Goal: Information Seeking & Learning: Learn about a topic

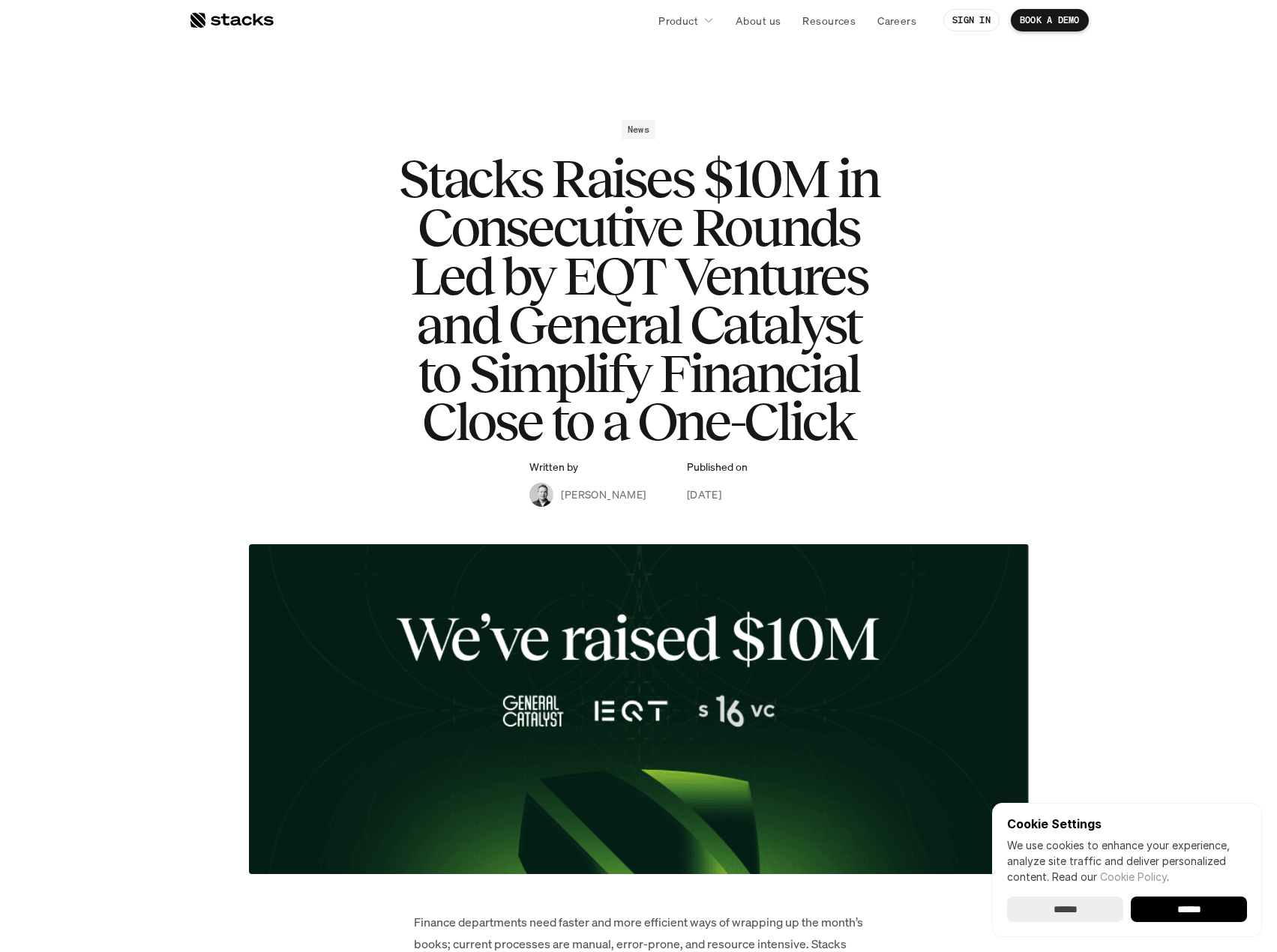
click at [426, 237] on h1 "Stacks Raises $10M in Consecutive Rounds Led by EQT Ventures and General Cataly…" at bounding box center [638, 300] width 600 height 291
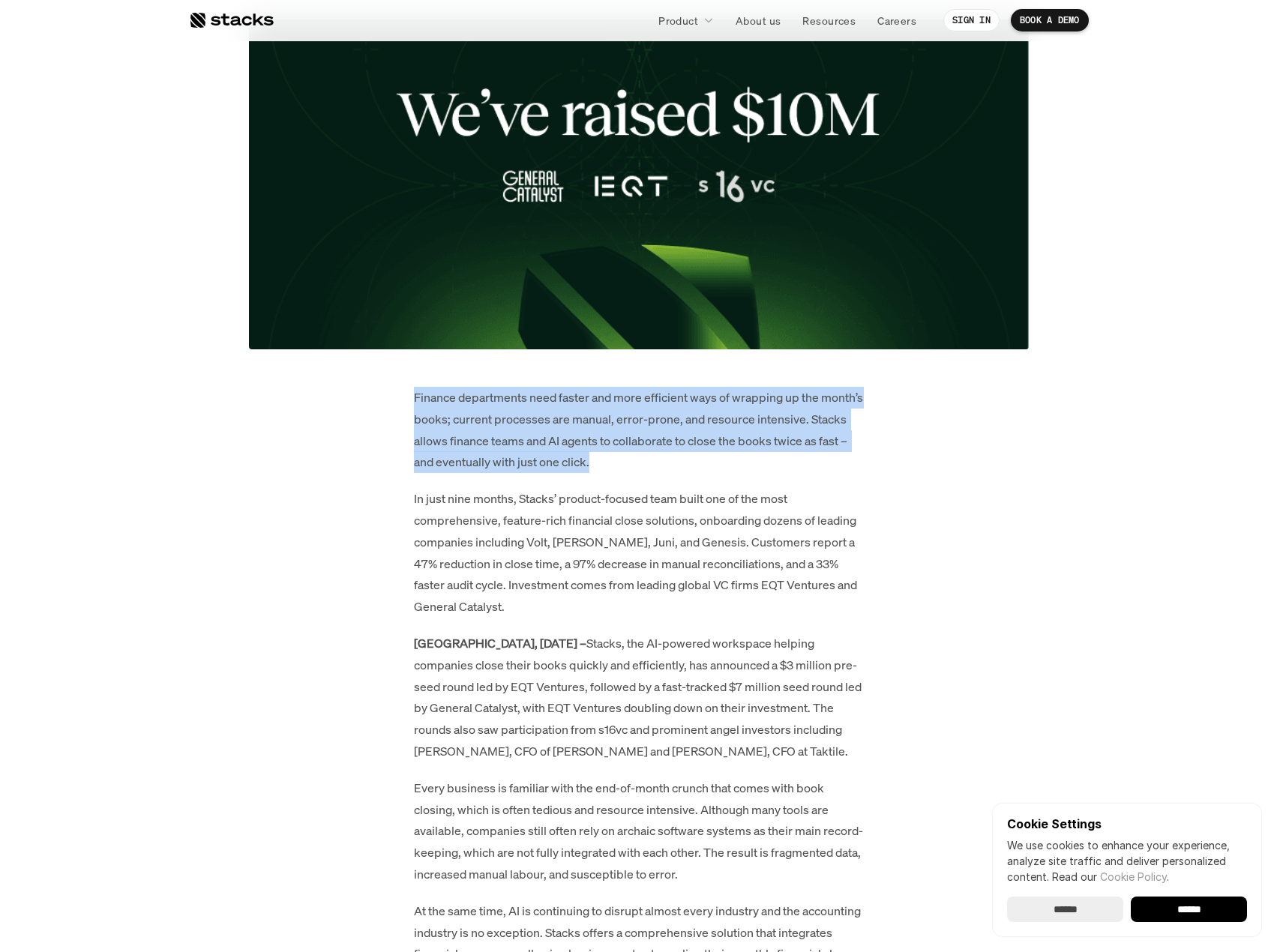
drag, startPoint x: 416, startPoint y: 397, endPoint x: 643, endPoint y: 476, distance: 240.4
click at [670, 462] on p "Finance departments need faster and more efficient ways of wrapping up the mont…" at bounding box center [638, 429] width 449 height 86
click at [735, 470] on p "Finance departments need faster and more efficient ways of wrapping up the mont…" at bounding box center [638, 429] width 449 height 86
drag, startPoint x: 697, startPoint y: 462, endPoint x: 404, endPoint y: 394, distance: 300.8
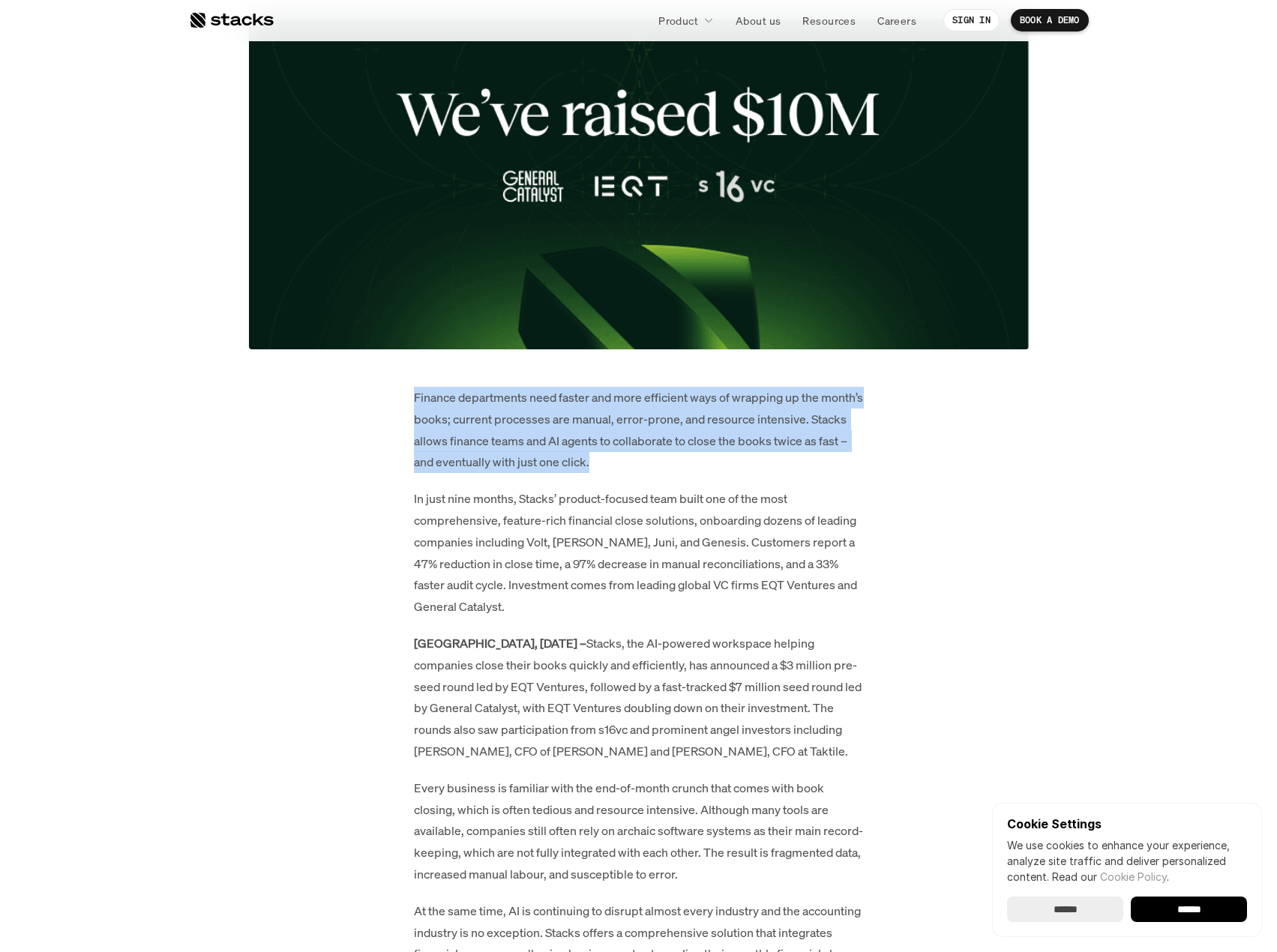
drag, startPoint x: 426, startPoint y: 405, endPoint x: 648, endPoint y: 435, distance: 224.0
click at [648, 435] on p "Finance departments need faster and more efficient ways of wrapping up the mont…" at bounding box center [638, 429] width 449 height 86
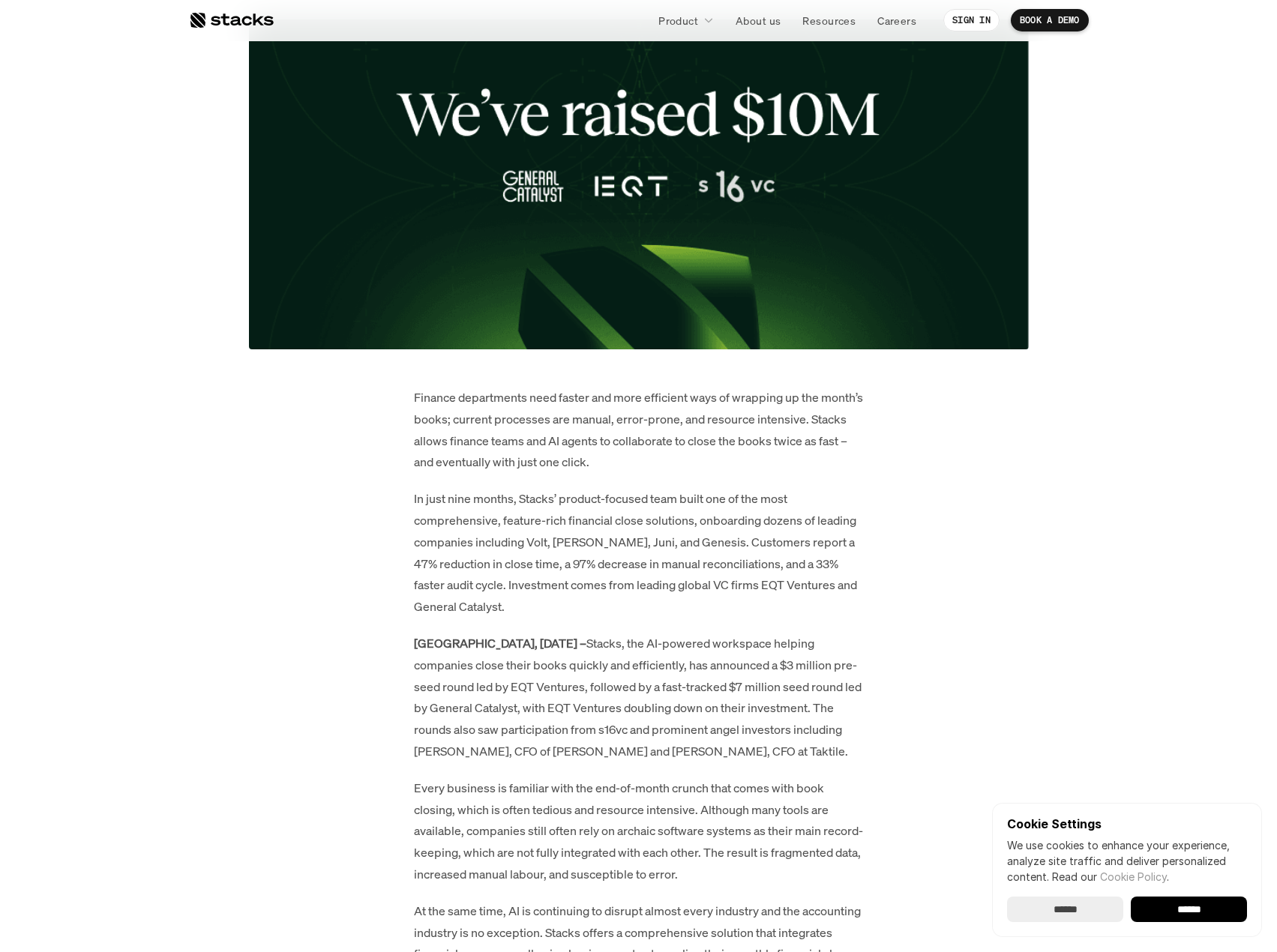
click at [654, 435] on p "Finance departments need faster and more efficient ways of wrapping up the mont…" at bounding box center [638, 429] width 449 height 86
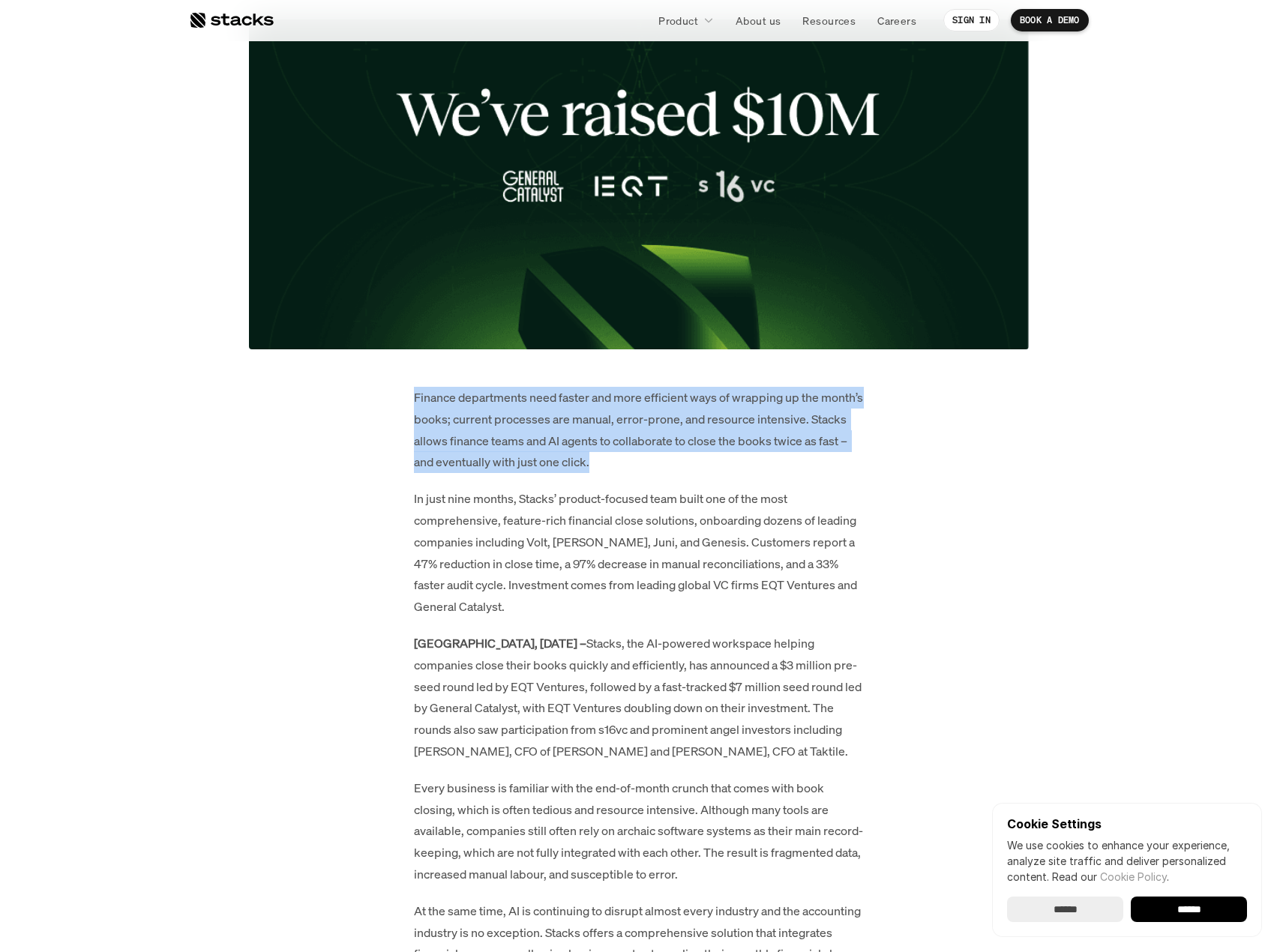
drag, startPoint x: 668, startPoint y: 455, endPoint x: 567, endPoint y: 445, distance: 101.5
click at [593, 449] on p "Finance departments need faster and more efficient ways of wrapping up the mont…" at bounding box center [638, 429] width 449 height 86
drag, startPoint x: 661, startPoint y: 466, endPoint x: 410, endPoint y: 409, distance: 257.4
click at [416, 409] on p "Finance departments need faster and more efficient ways of wrapping up the mont…" at bounding box center [638, 429] width 449 height 86
